Goal: Check status: Check status

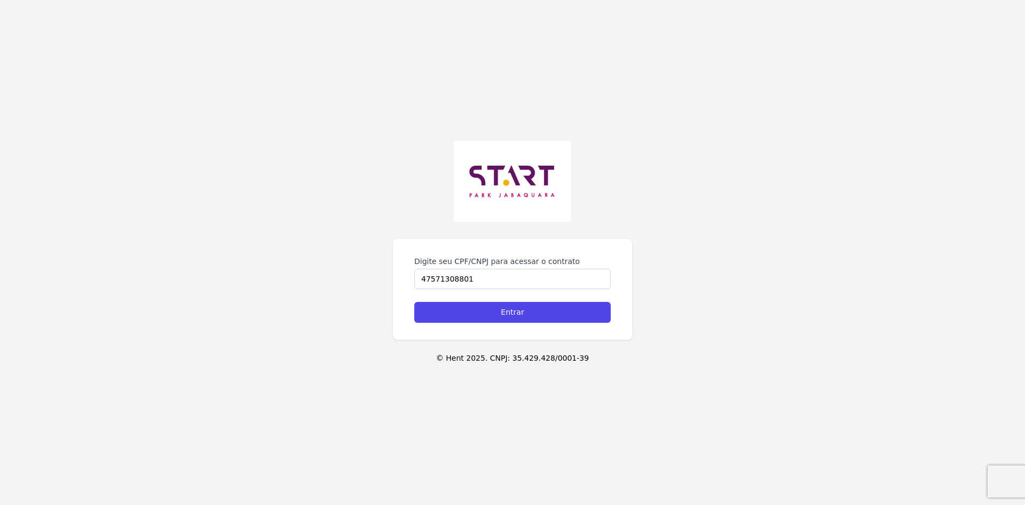
type input "47571308801"
click at [414, 302] on input "Entrar" at bounding box center [512, 312] width 197 height 21
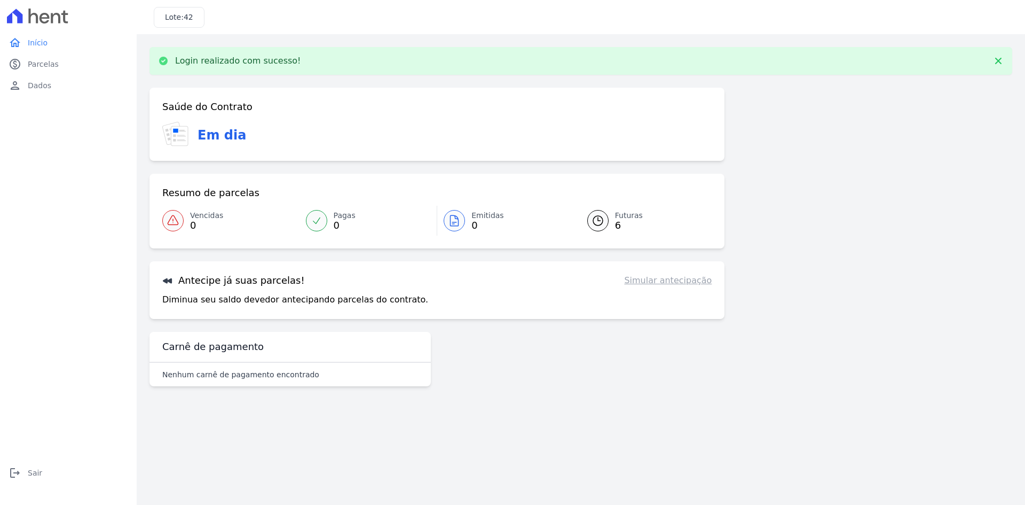
click at [593, 220] on icon at bounding box center [598, 220] width 13 height 13
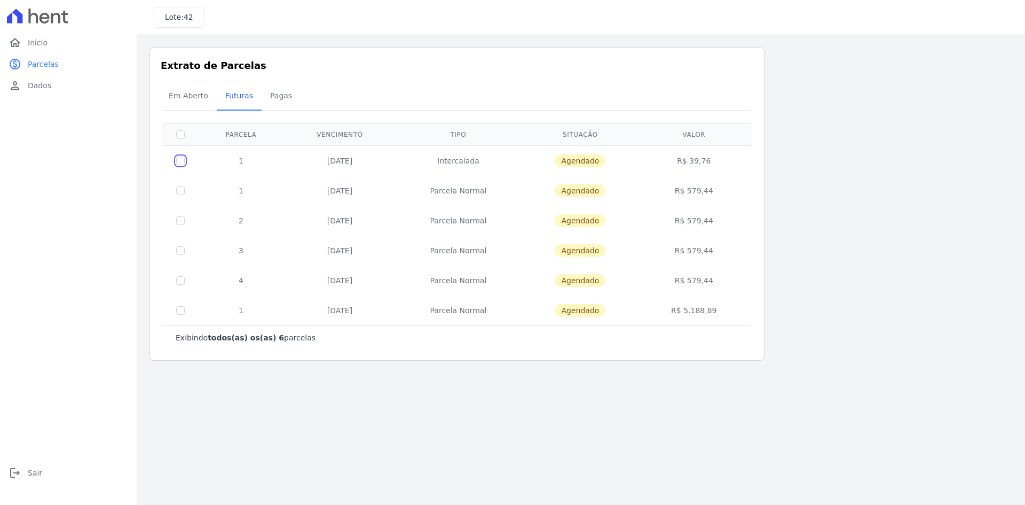
click at [182, 161] on input "checkbox" at bounding box center [180, 160] width 9 height 9
checkbox input "true"
click at [182, 161] on input "checkbox" at bounding box center [180, 160] width 9 height 9
checkbox input "false"
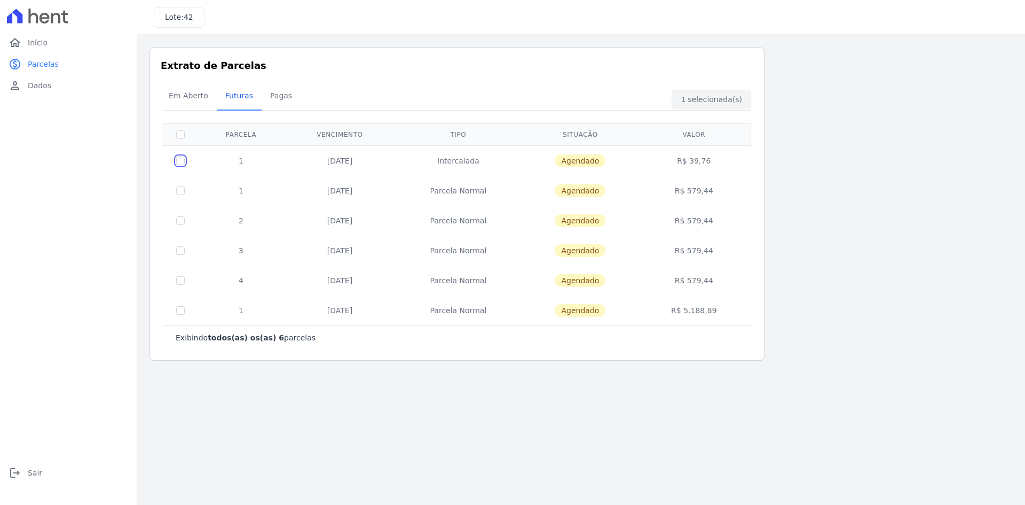
checkbox input "false"
click at [38, 40] on span "Início" at bounding box center [38, 42] width 20 height 11
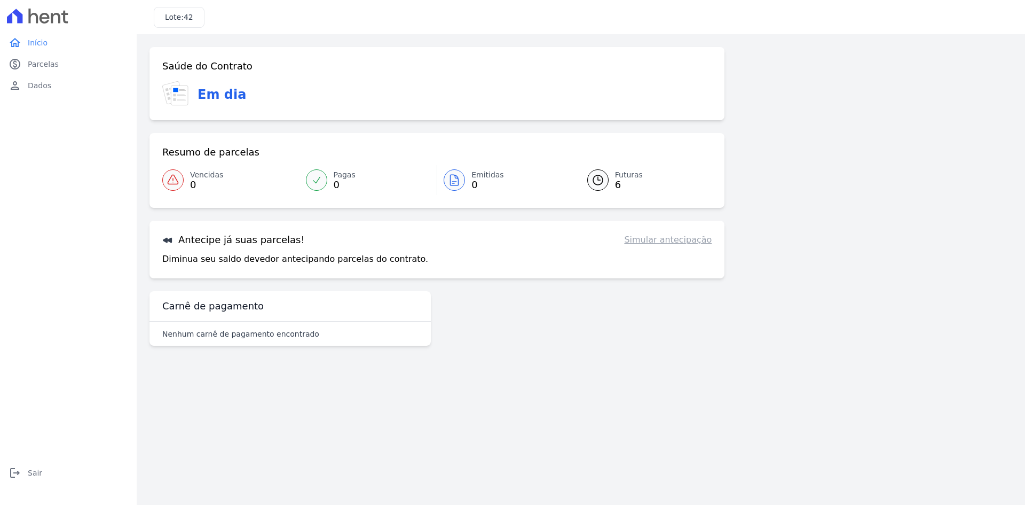
click at [655, 242] on link "Simular antecipação" at bounding box center [668, 239] width 88 height 13
click at [46, 65] on span "Parcelas" at bounding box center [43, 64] width 31 height 11
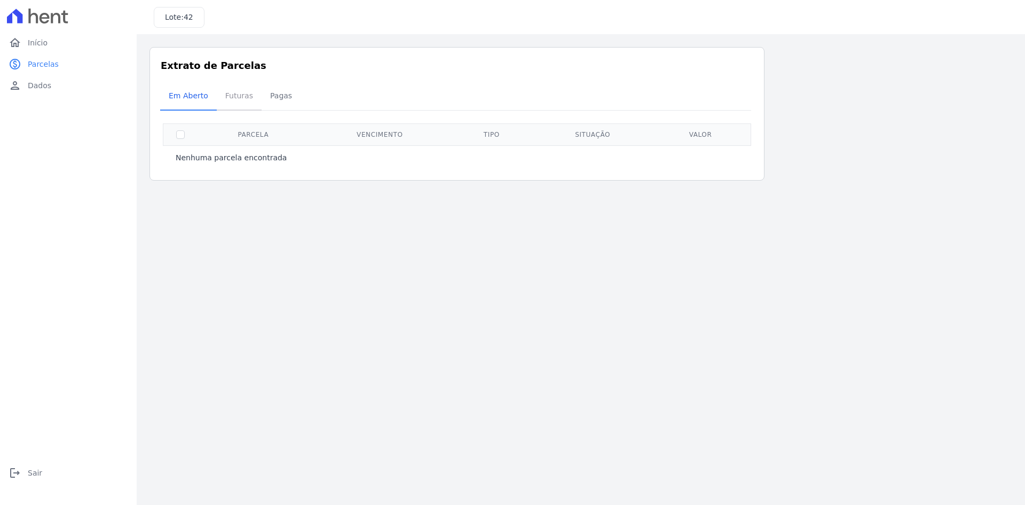
click at [237, 97] on span "Futuras" at bounding box center [239, 95] width 41 height 21
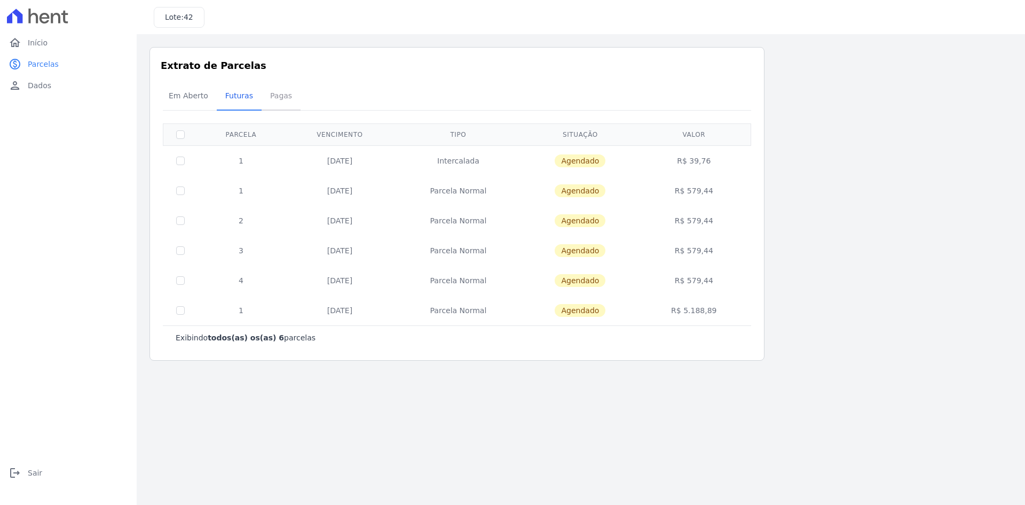
click at [271, 96] on span "Pagas" at bounding box center [281, 95] width 35 height 21
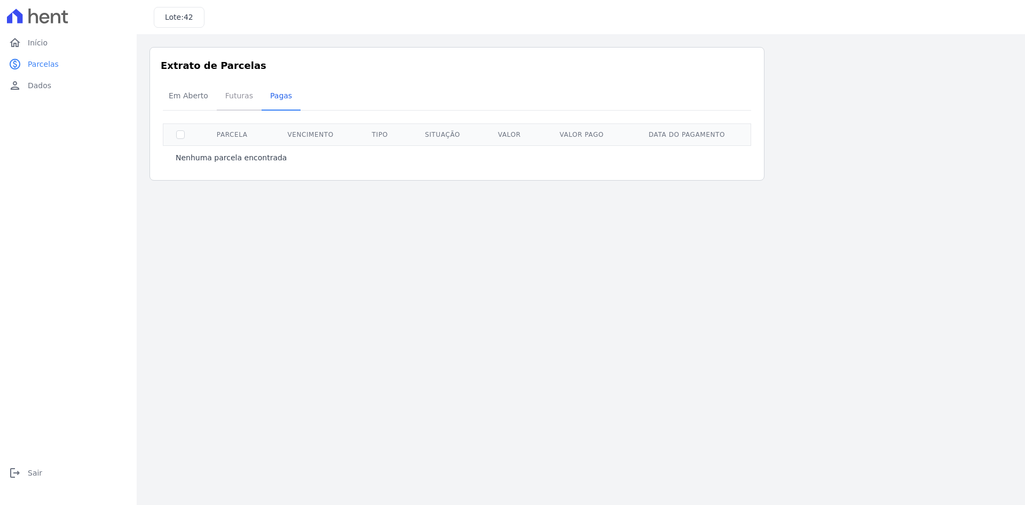
click at [235, 93] on span "Futuras" at bounding box center [239, 95] width 41 height 21
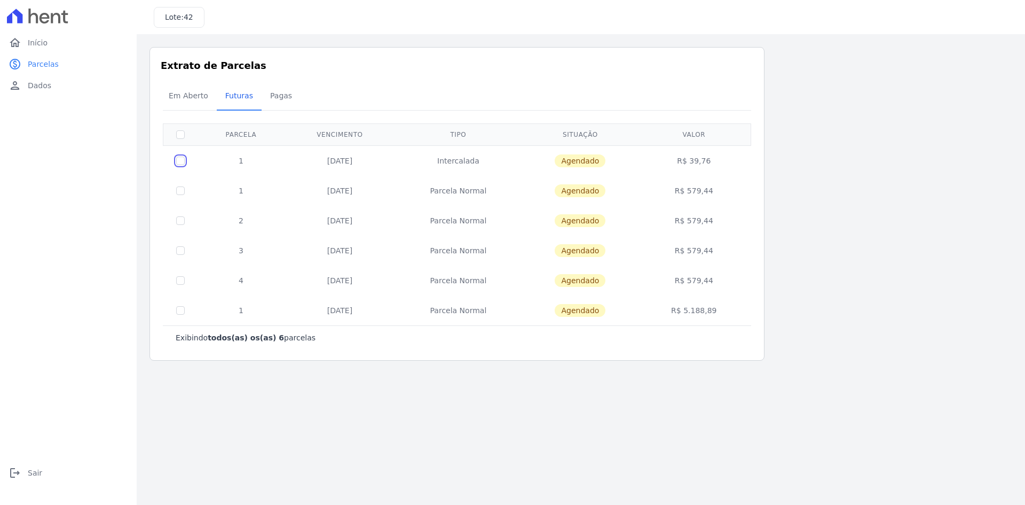
click at [179, 161] on input "checkbox" at bounding box center [180, 160] width 9 height 9
checkbox input "true"
click at [179, 134] on input "checkbox" at bounding box center [180, 134] width 9 height 9
checkbox input "false"
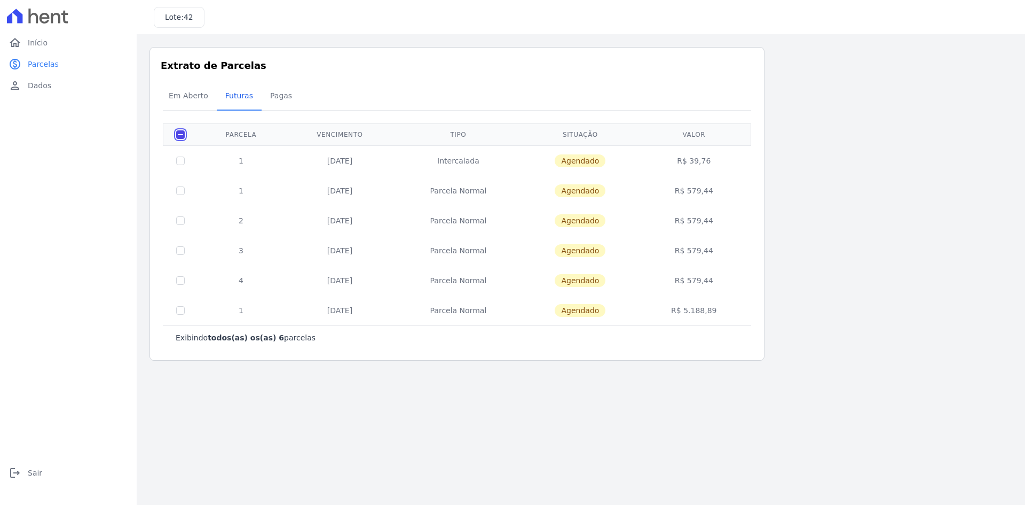
click at [179, 134] on input "checkbox" at bounding box center [180, 134] width 9 height 9
checkbox input "true"
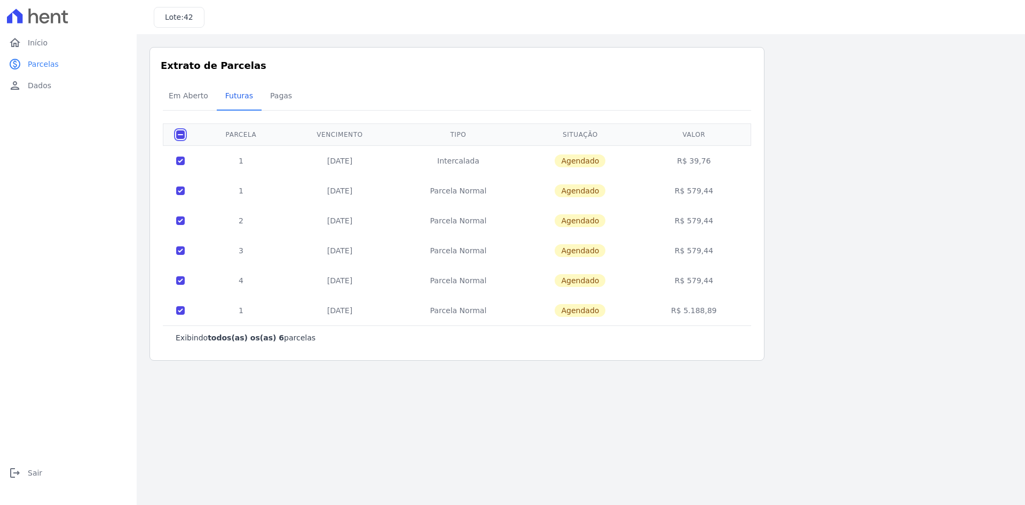
checkbox input "true"
click at [179, 134] on input "checkbox" at bounding box center [180, 134] width 9 height 9
checkbox input "false"
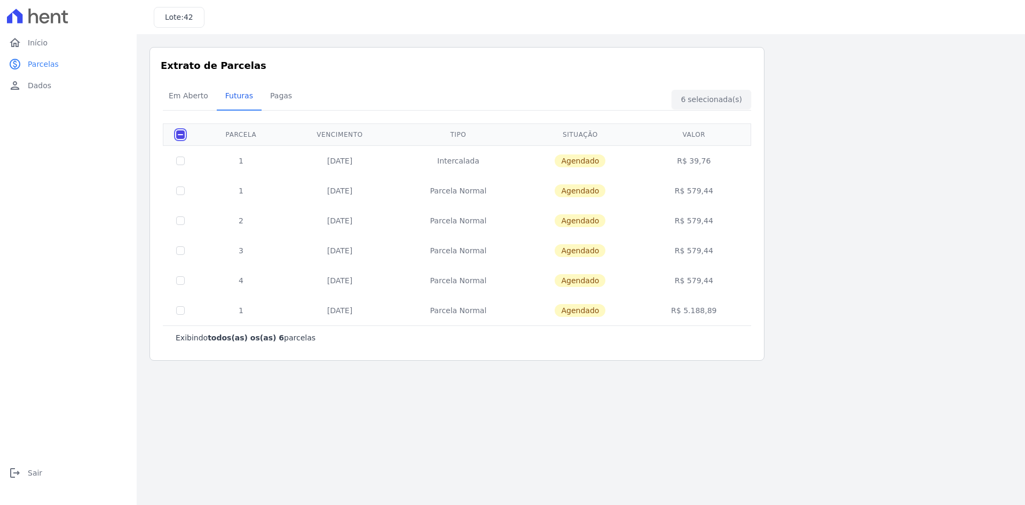
checkbox input "false"
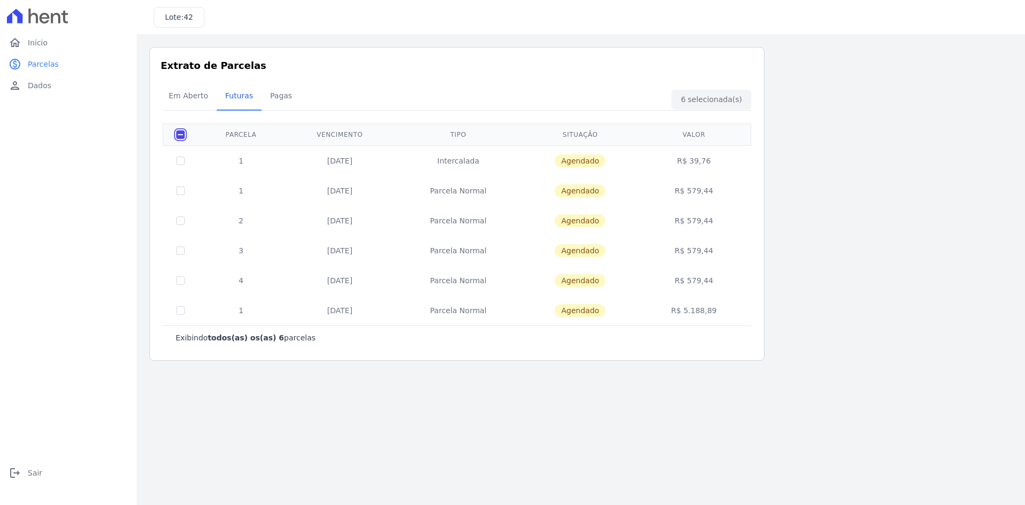
checkbox input "false"
click at [182, 158] on input "checkbox" at bounding box center [180, 160] width 9 height 9
checkbox input "true"
click at [57, 88] on link "person Dados" at bounding box center [68, 85] width 128 height 21
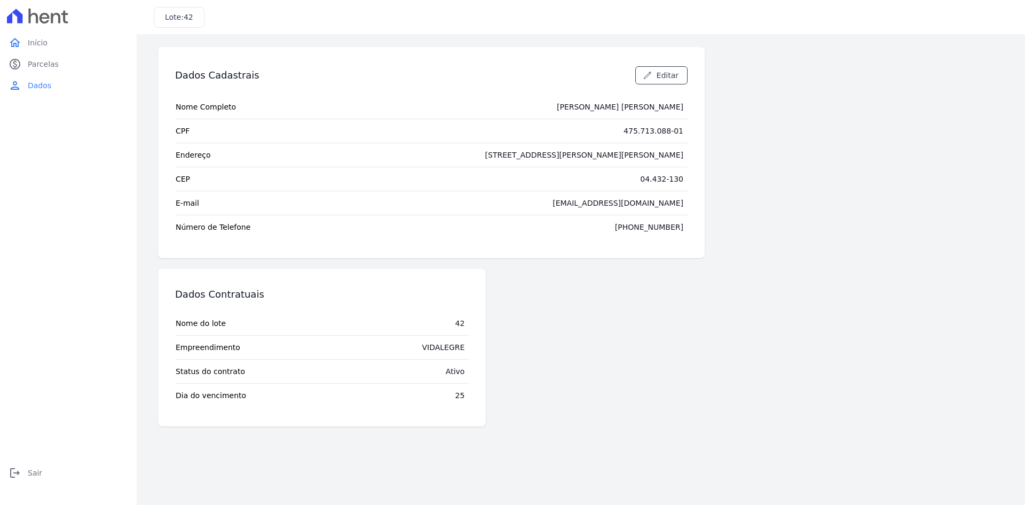
click at [52, 51] on link "home Início" at bounding box center [68, 42] width 128 height 21
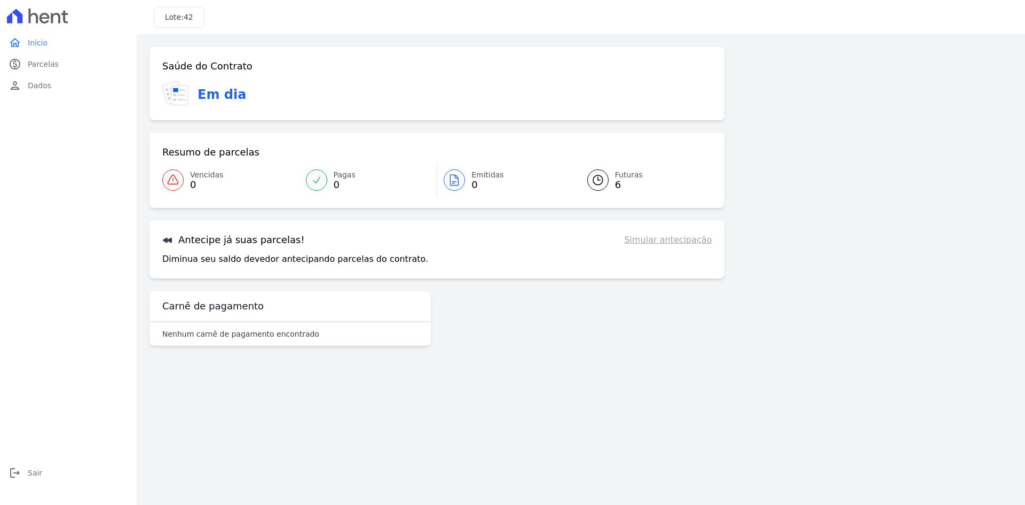
click at [305, 177] on link "Pagas 0" at bounding box center [369, 180] width 138 height 30
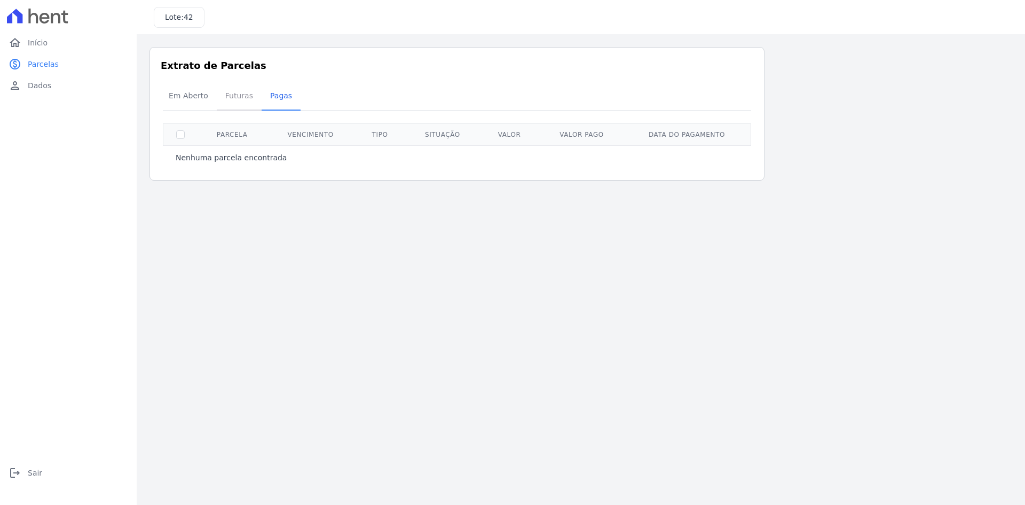
click at [233, 93] on span "Futuras" at bounding box center [239, 95] width 41 height 21
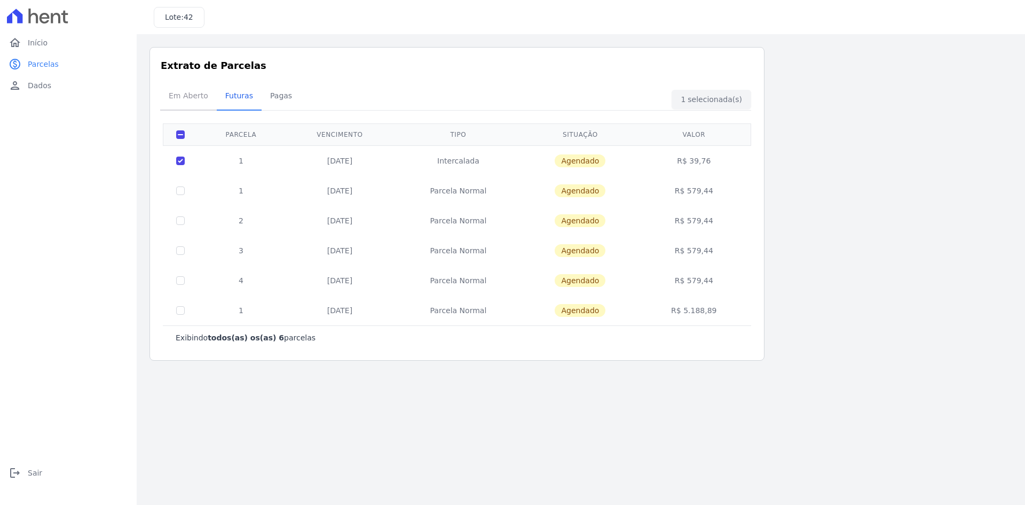
click at [196, 93] on span "Em Aberto" at bounding box center [188, 95] width 52 height 21
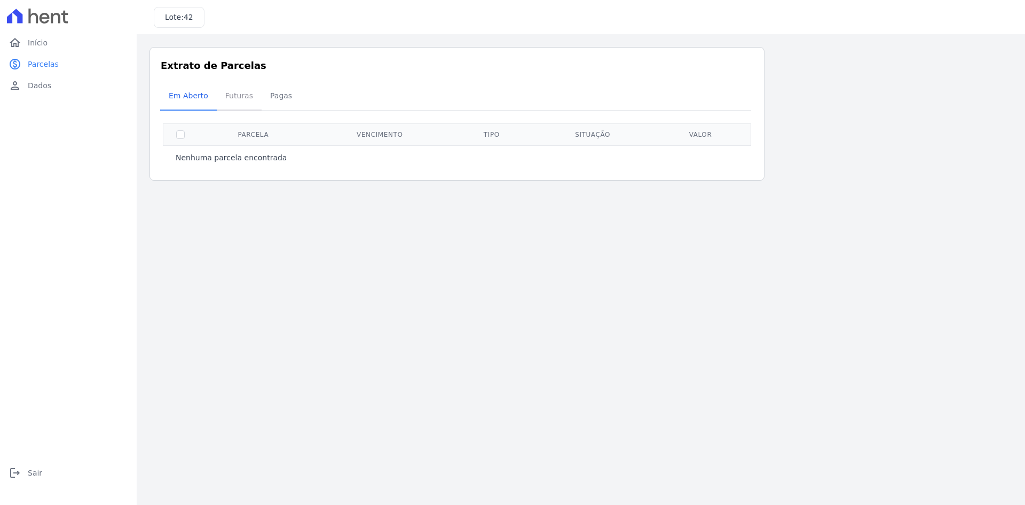
click at [233, 96] on span "Futuras" at bounding box center [239, 95] width 41 height 21
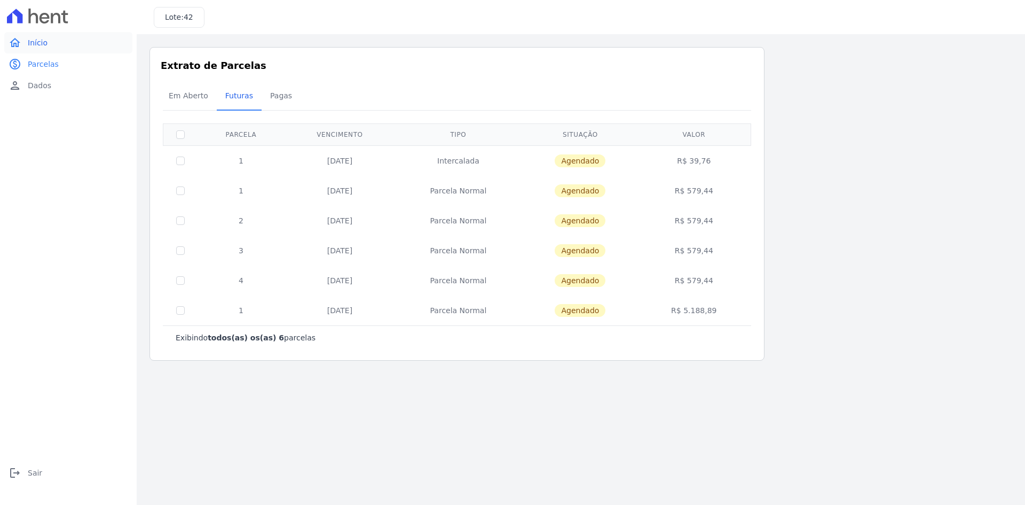
click at [55, 49] on link "home Início" at bounding box center [68, 42] width 128 height 21
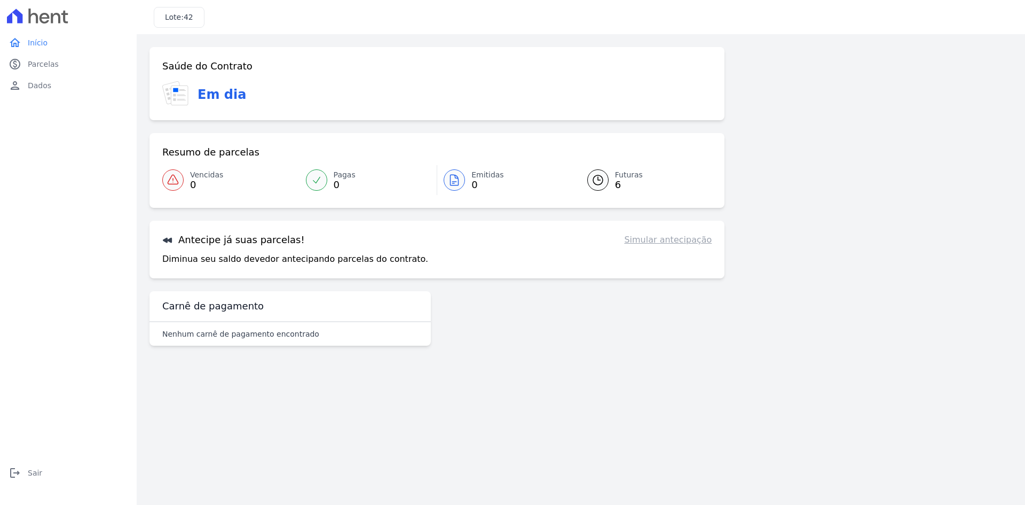
click at [650, 239] on link "Simular antecipação" at bounding box center [668, 239] width 88 height 13
click at [683, 241] on link "Simular antecipação" at bounding box center [668, 239] width 88 height 13
